Goal: Information Seeking & Learning: Learn about a topic

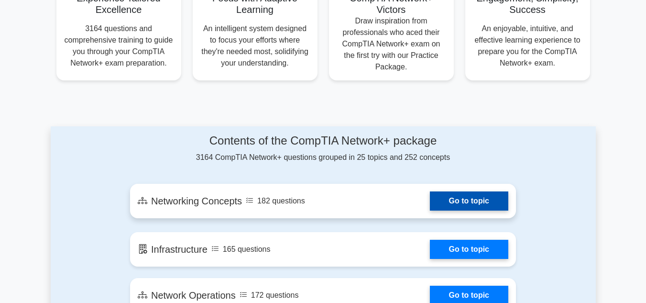
scroll to position [431, 0]
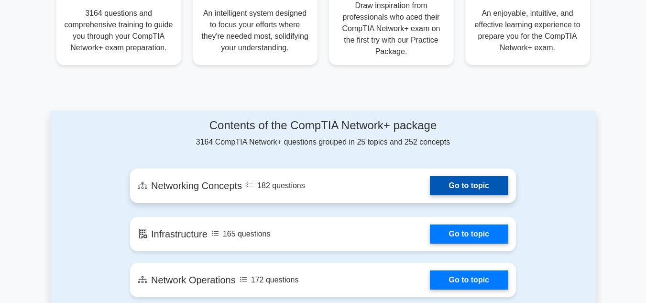
click at [477, 187] on link "Go to topic" at bounding box center [469, 185] width 78 height 19
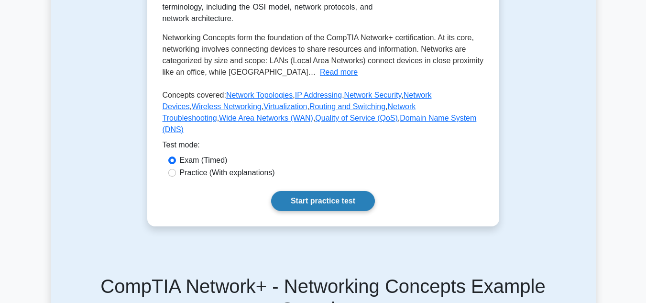
click at [301, 210] on link "Start practice test" at bounding box center [323, 201] width 104 height 20
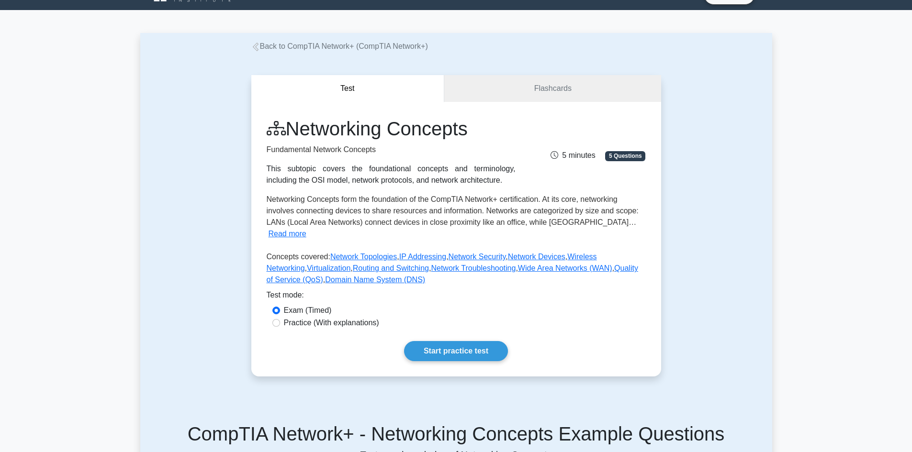
scroll to position [48, 0]
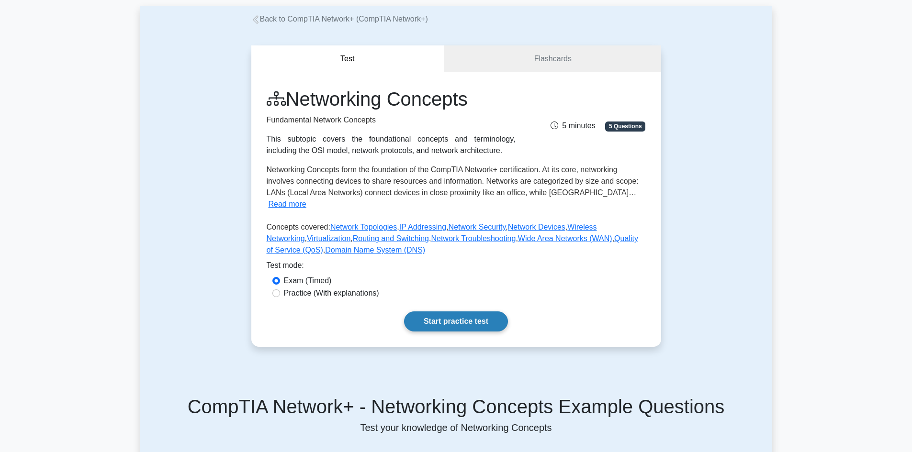
click at [483, 312] on link "Start practice test" at bounding box center [456, 322] width 104 height 20
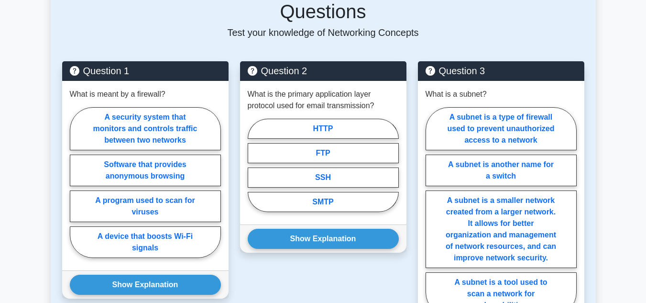
scroll to position [500, 0]
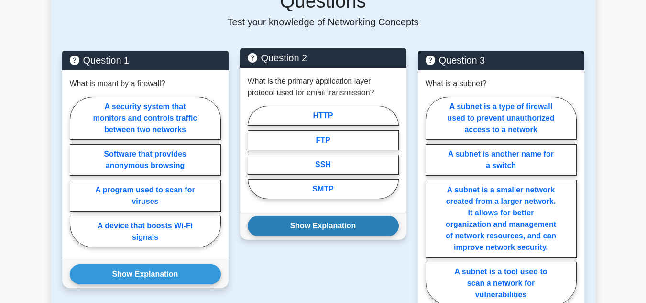
click at [315, 220] on button "Show Explanation" at bounding box center [323, 226] width 151 height 20
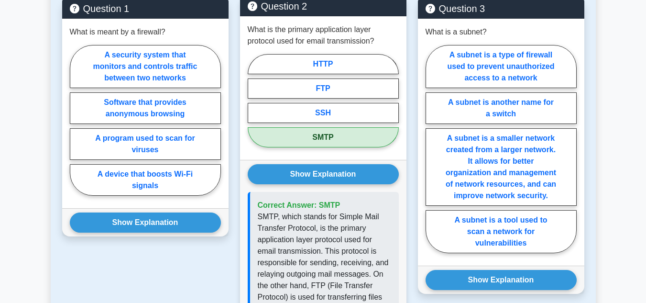
scroll to position [547, 0]
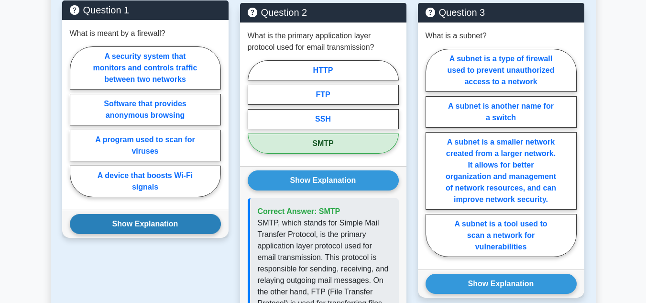
click at [175, 214] on button "Show Explanation" at bounding box center [145, 224] width 151 height 20
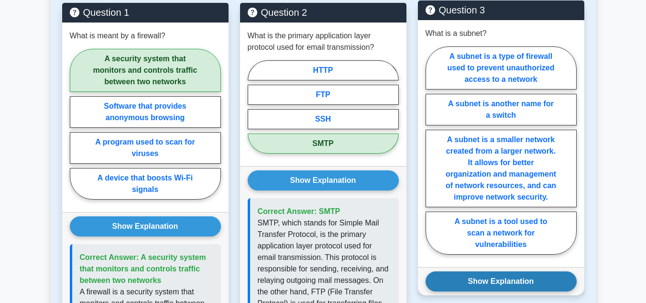
click at [508, 271] on button "Show Explanation" at bounding box center [501, 281] width 151 height 20
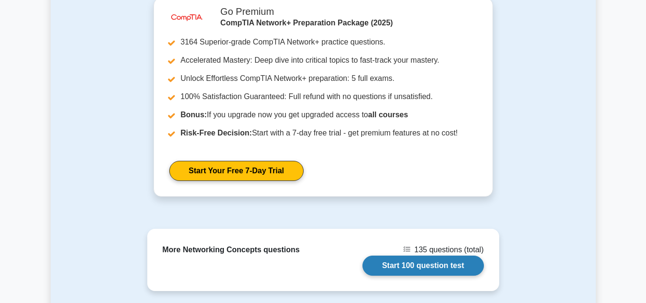
scroll to position [1313, 0]
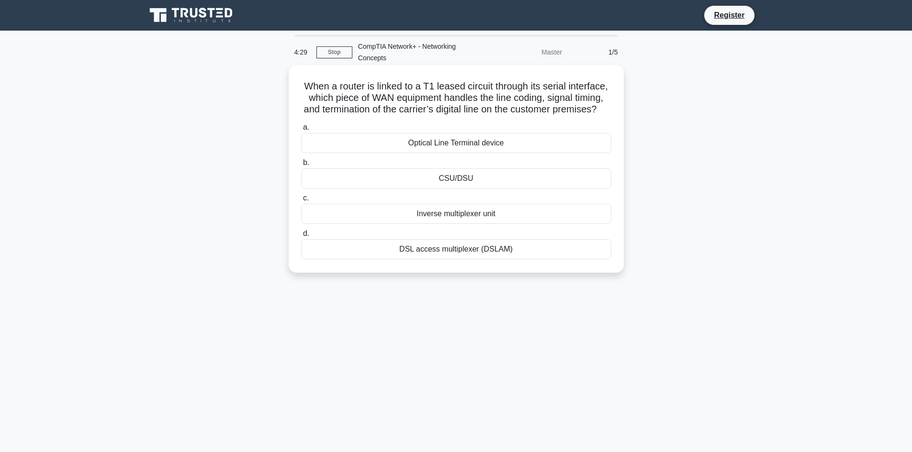
click at [472, 259] on div "DSL access multiplexer (DSLAM)" at bounding box center [456, 249] width 310 height 20
click at [301, 237] on input "d. DSL access multiplexer (DSLAM)" at bounding box center [301, 234] width 0 height 6
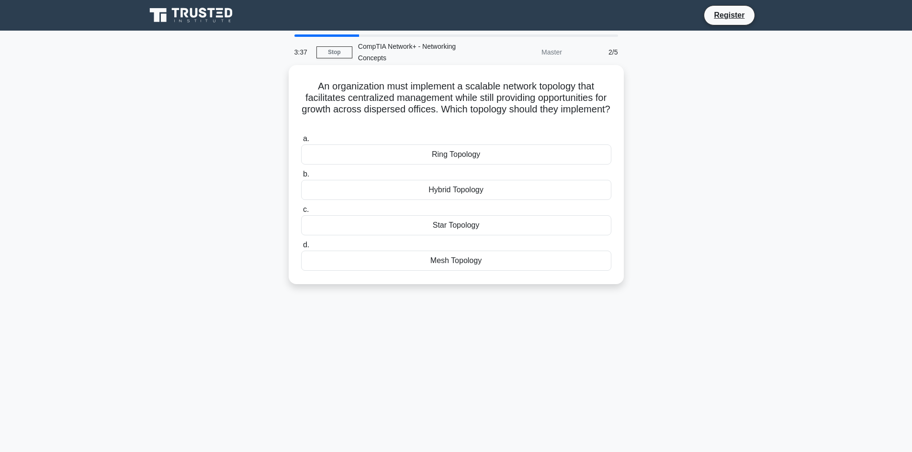
click at [463, 227] on div "Star Topology" at bounding box center [456, 225] width 310 height 20
click at [301, 213] on input "c. Star Topology" at bounding box center [301, 210] width 0 height 6
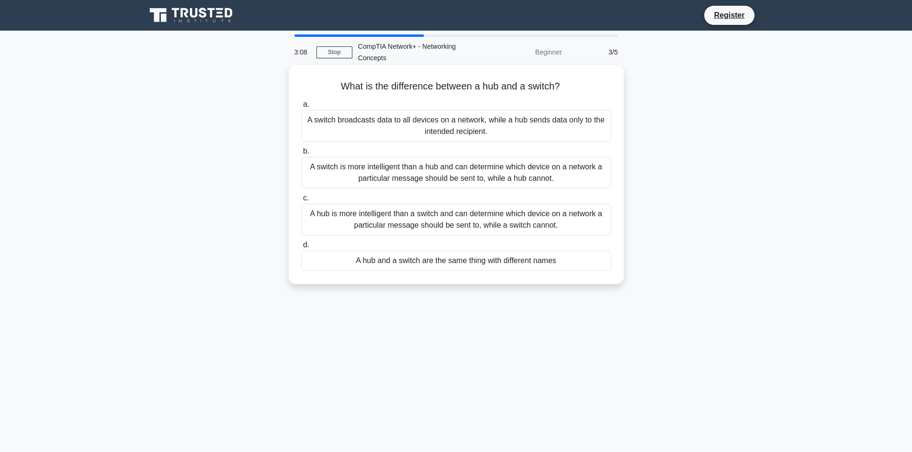
click at [493, 223] on div "A hub is more intelligent than a switch and can determine which device on a net…" at bounding box center [456, 220] width 310 height 32
click at [301, 201] on input "c. A hub is more intelligent than a switch and can determine which device on a …" at bounding box center [301, 198] width 0 height 6
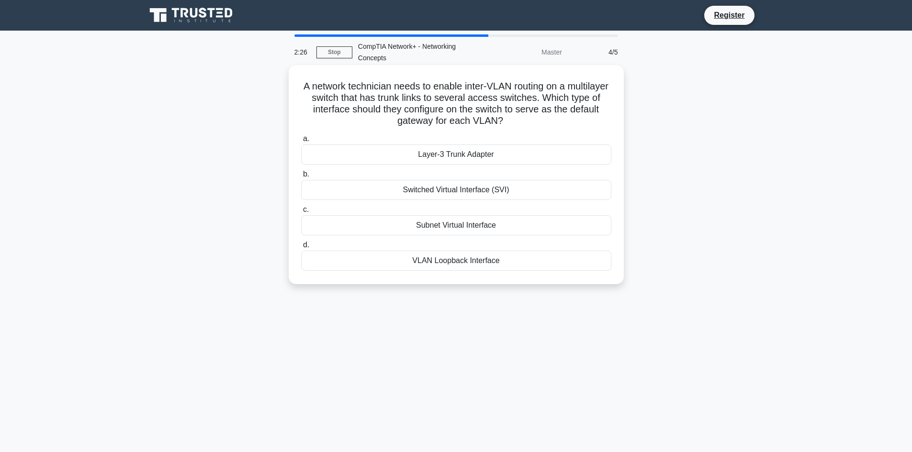
click at [490, 192] on div "Switched Virtual Interface (SVI)" at bounding box center [456, 190] width 310 height 20
click at [301, 178] on input "b. Switched Virtual Interface (SVI)" at bounding box center [301, 174] width 0 height 6
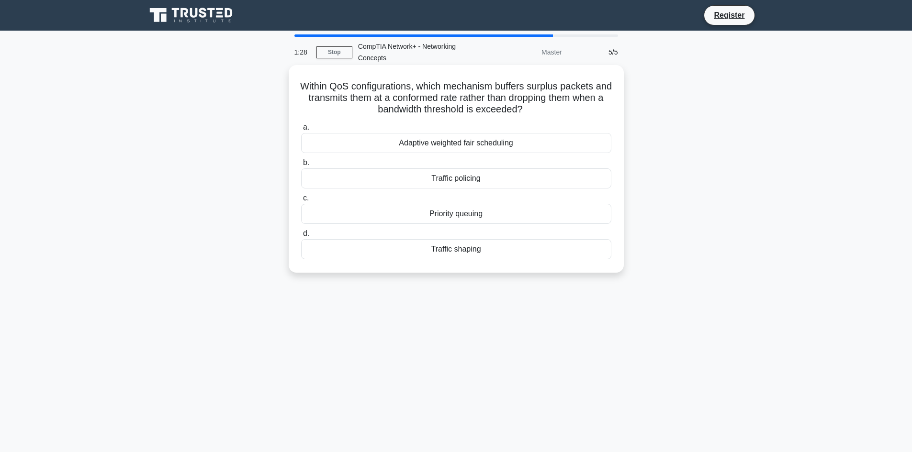
click at [476, 212] on div "Priority queuing" at bounding box center [456, 214] width 310 height 20
click at [301, 201] on input "c. Priority queuing" at bounding box center [301, 198] width 0 height 6
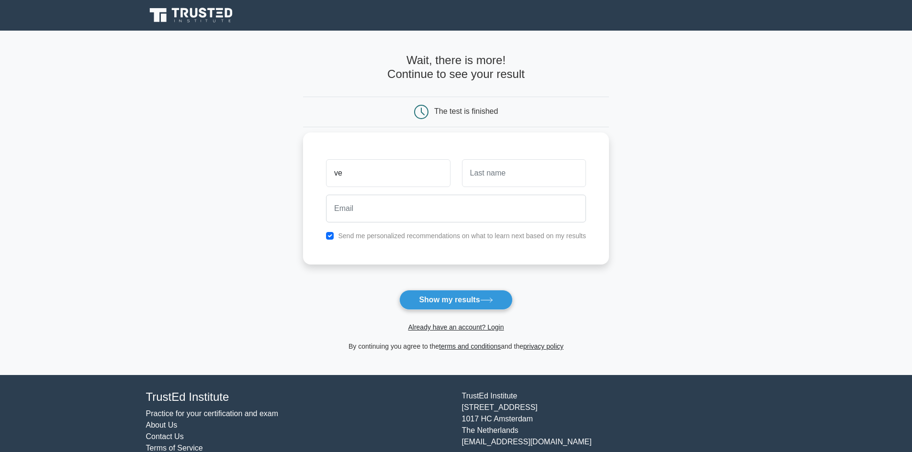
type input "venthrine"
click at [498, 177] on input "text" at bounding box center [524, 173] width 124 height 28
type input "Muhoro"
click at [465, 208] on input "email" at bounding box center [456, 209] width 260 height 28
type input "[EMAIL_ADDRESS][DOMAIN_NAME]"
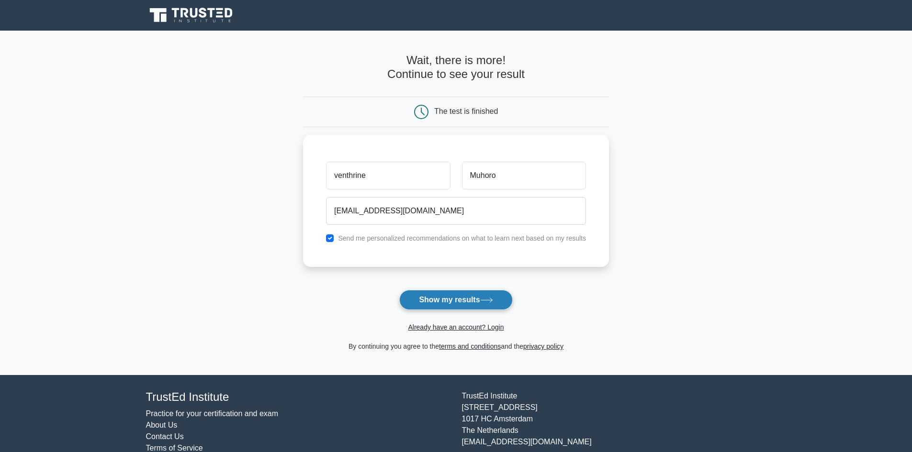
click at [439, 298] on button "Show my results" at bounding box center [455, 300] width 113 height 20
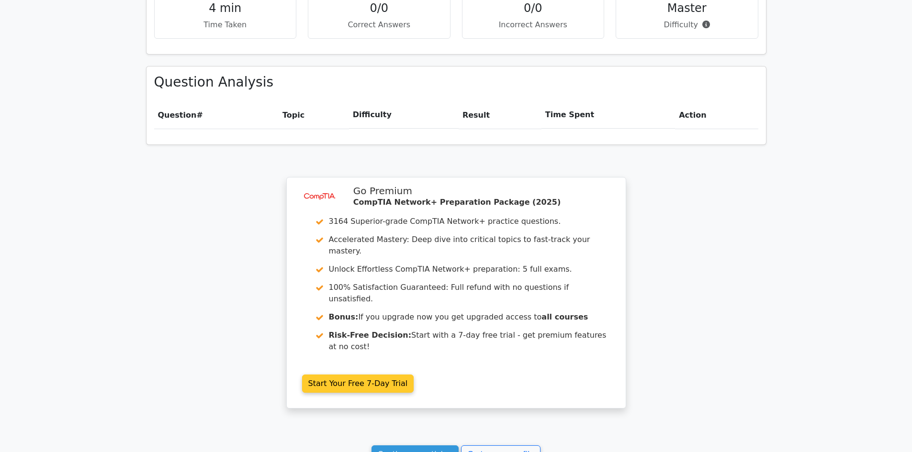
scroll to position [622, 0]
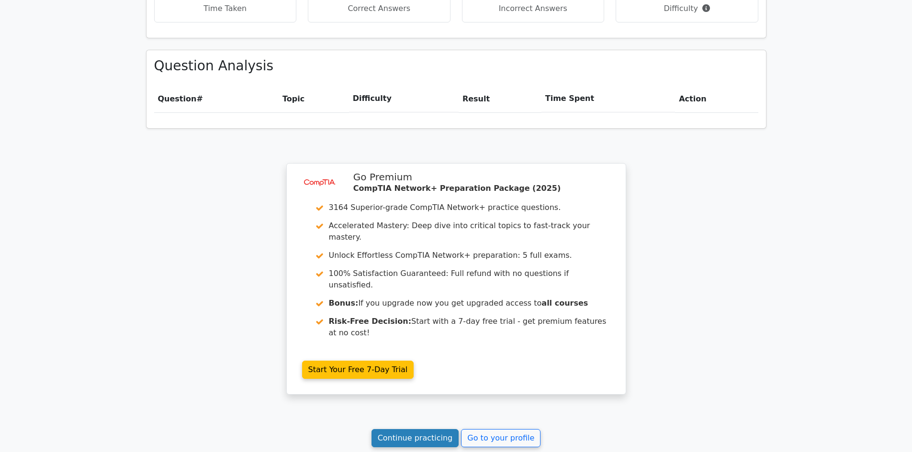
click at [404, 429] on link "Continue practicing" at bounding box center [415, 438] width 88 height 18
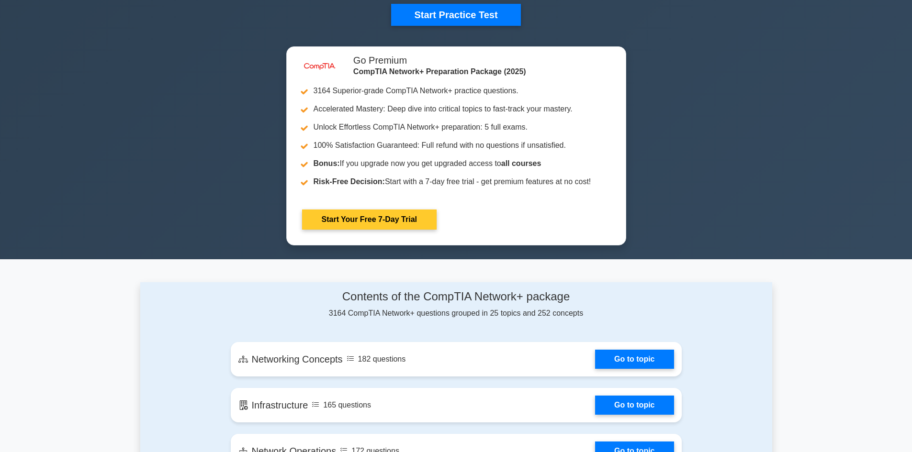
scroll to position [144, 0]
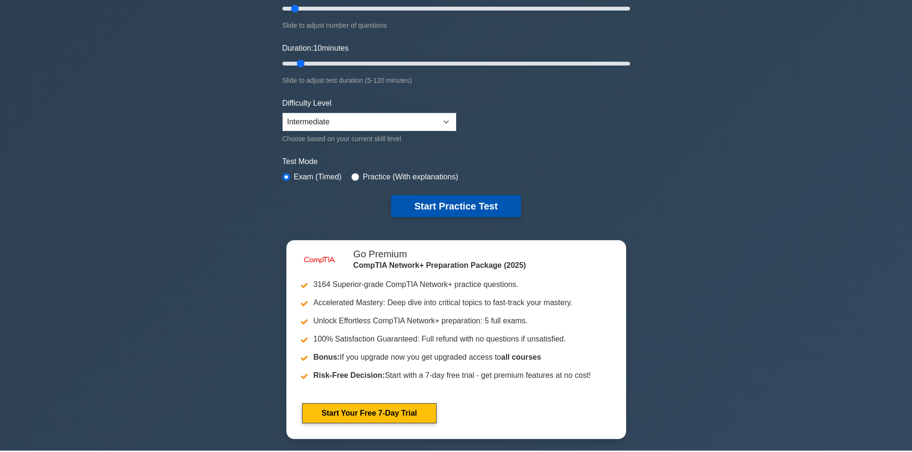
click at [481, 201] on button "Start Practice Test" at bounding box center [455, 206] width 129 height 22
